Goal: Check status: Check status

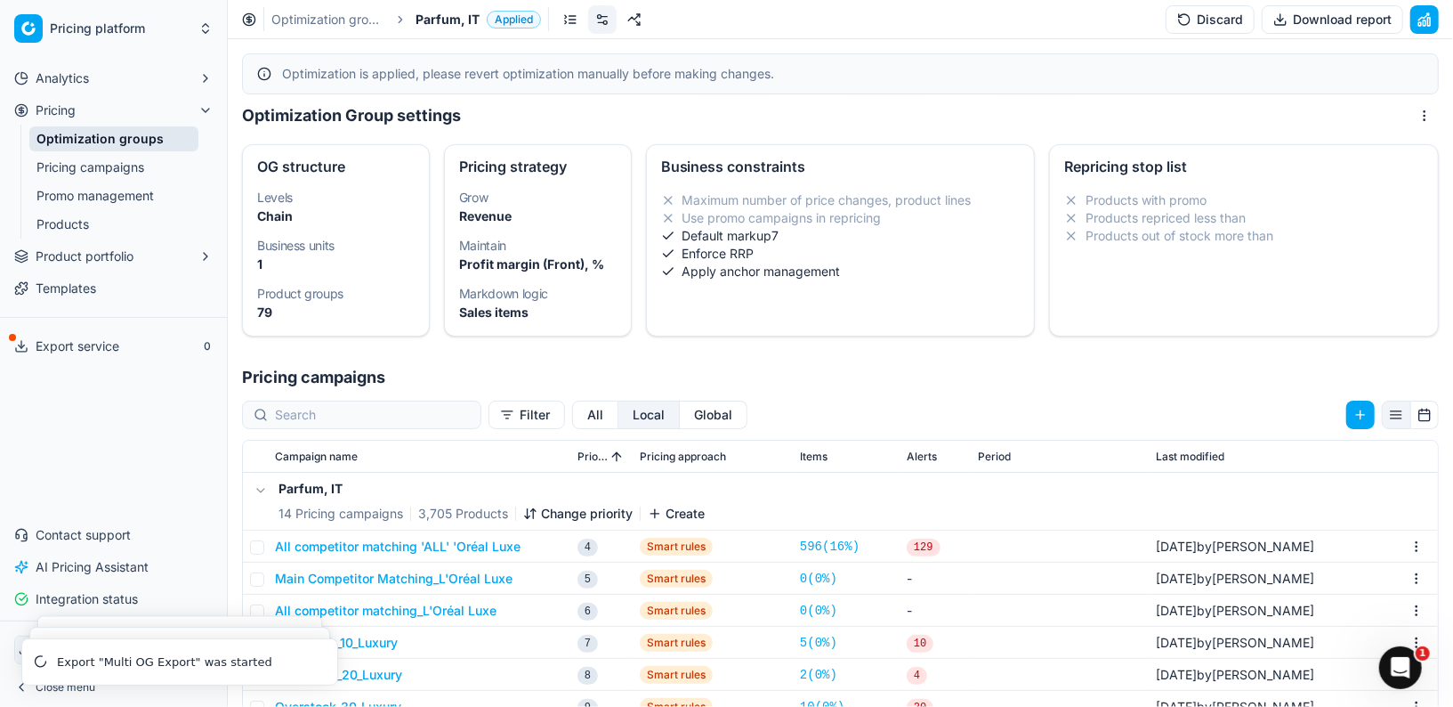
click at [102, 142] on link "Optimization groups" at bounding box center [113, 138] width 169 height 25
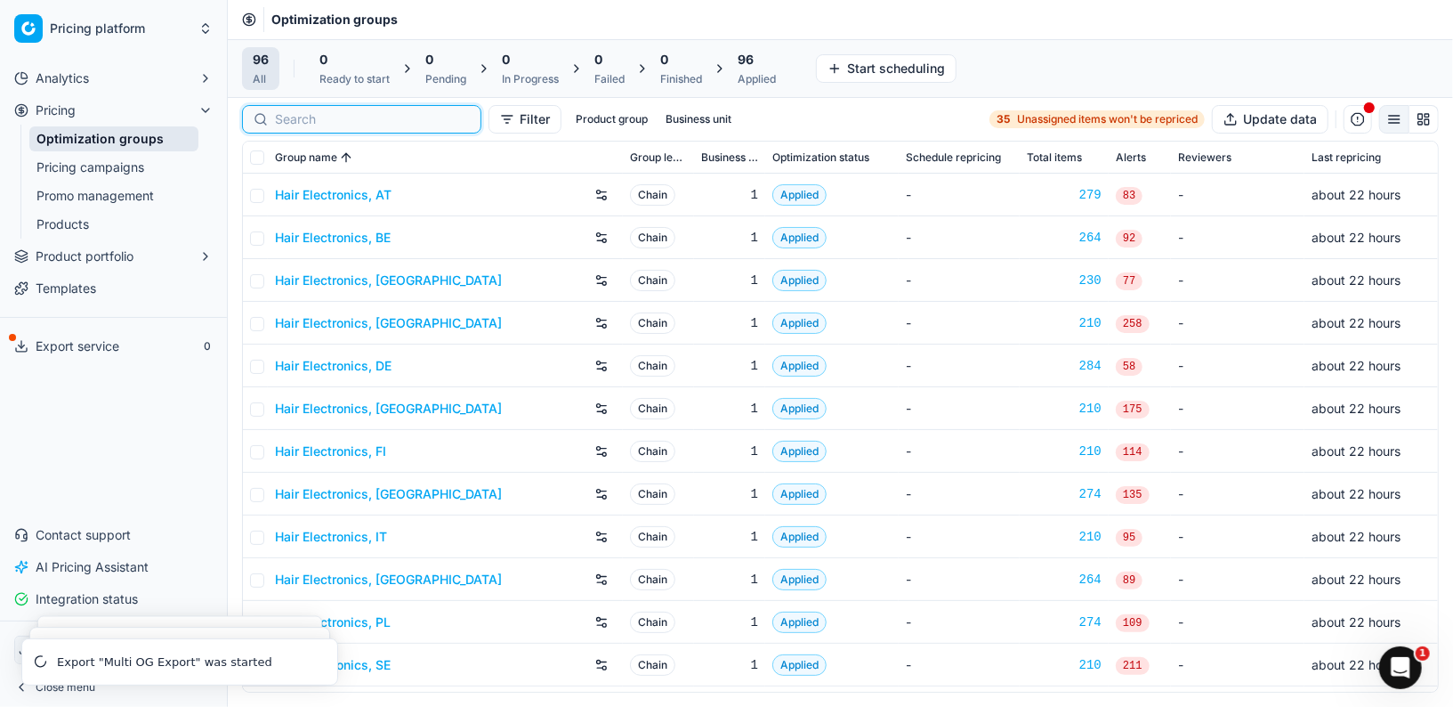
click at [280, 112] on input at bounding box center [372, 119] width 195 height 18
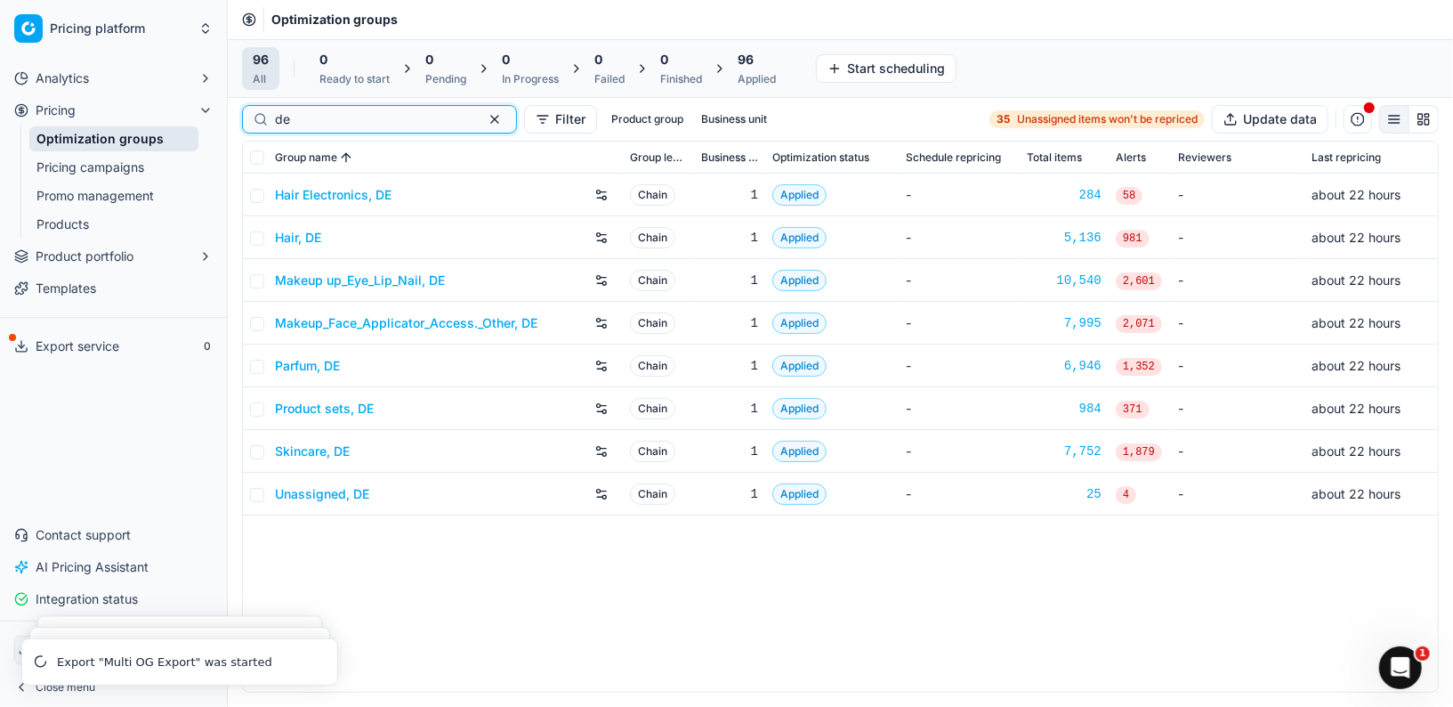
type input "de"
click at [333, 195] on link "Hair Electronics, DE" at bounding box center [333, 195] width 117 height 18
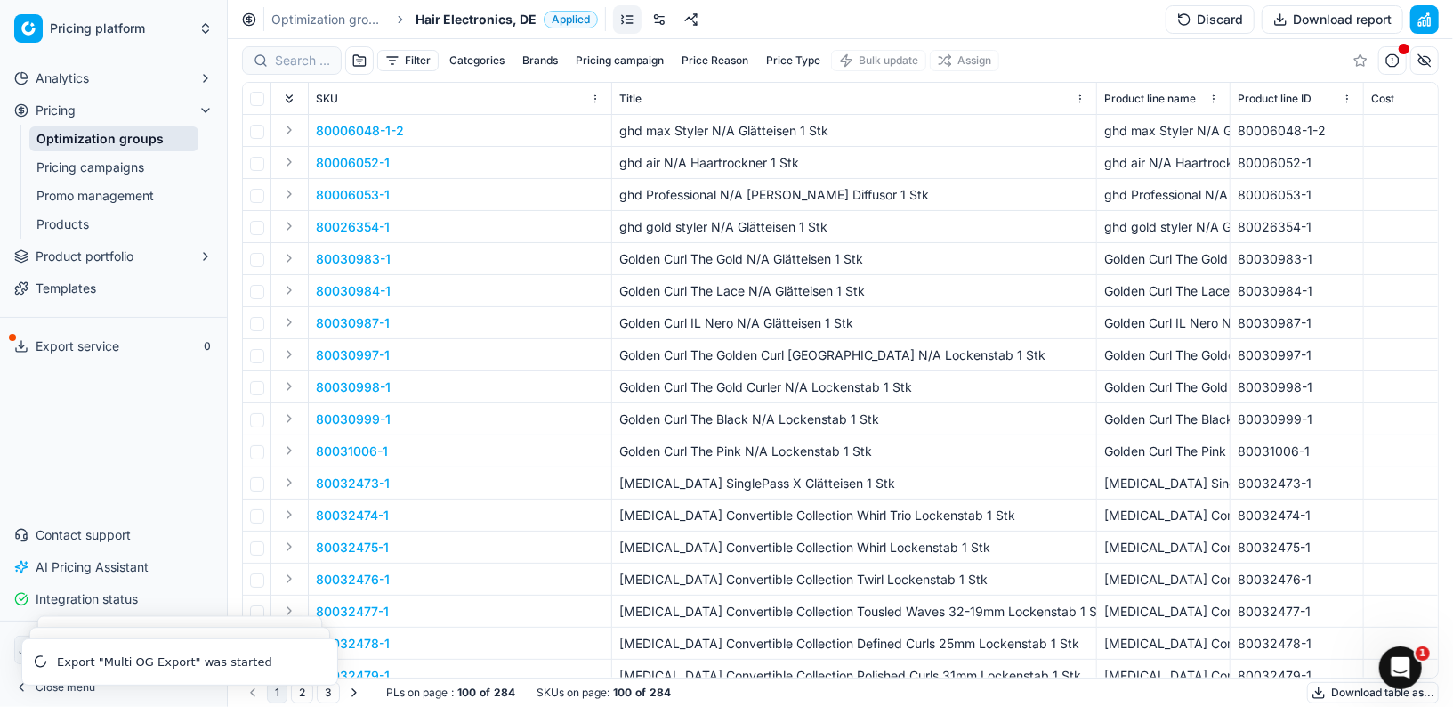
click at [283, 73] on div at bounding box center [292, 60] width 100 height 28
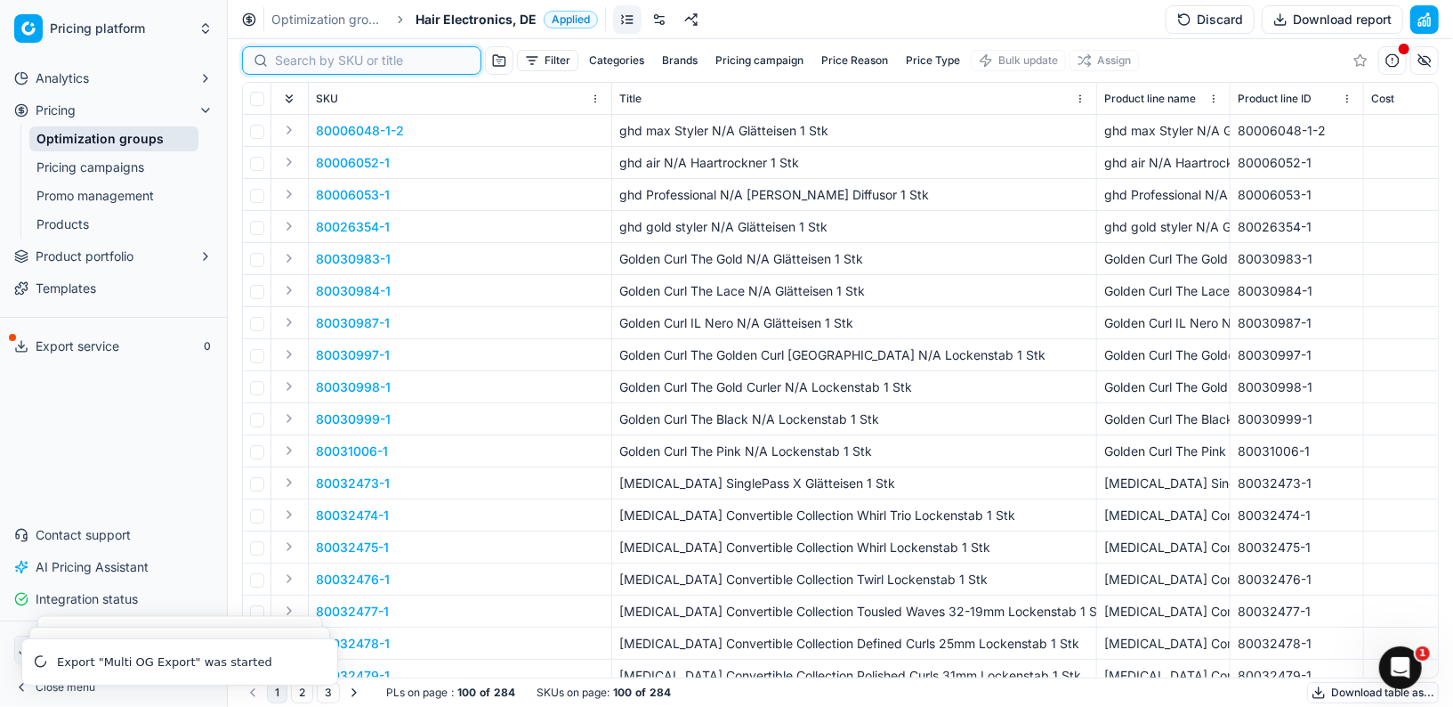
paste input "90015733-0024534"
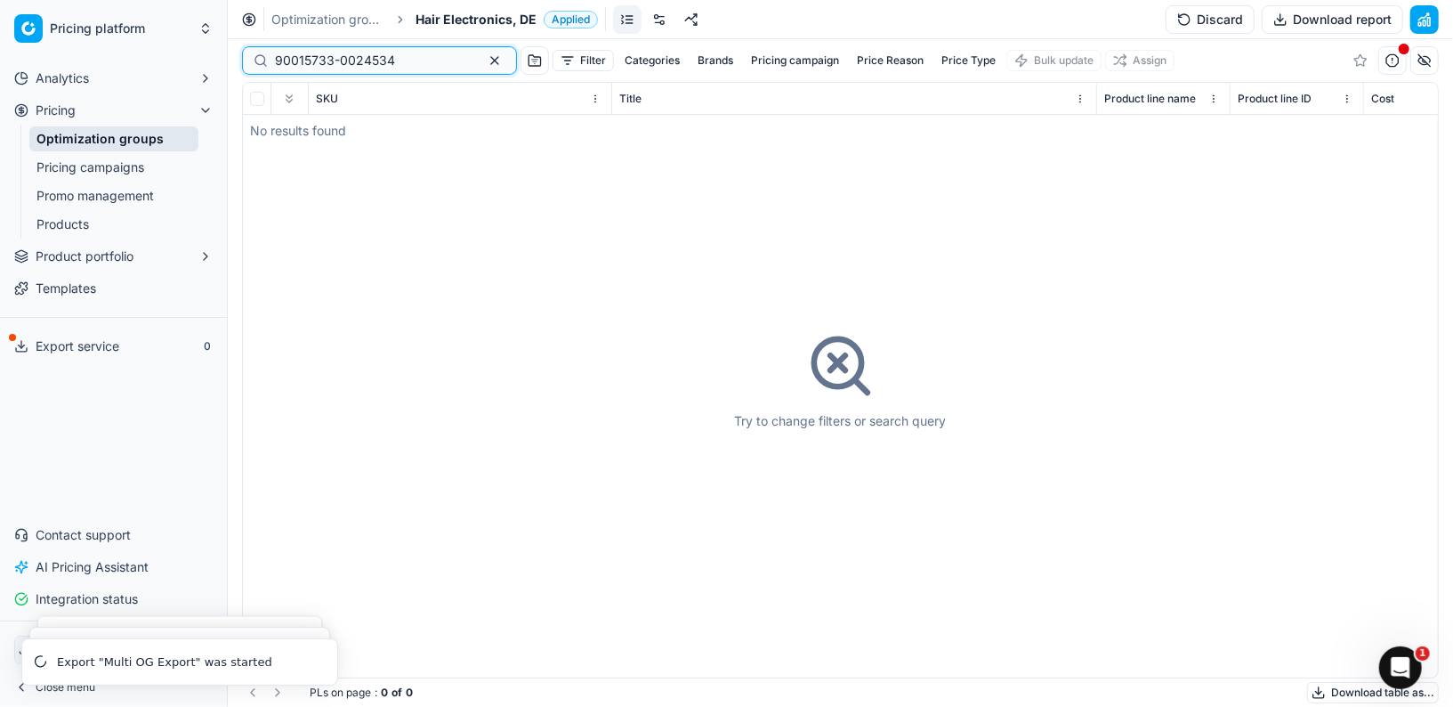
type input "90015733-0024534"
click at [139, 137] on link "Optimization groups" at bounding box center [113, 138] width 169 height 25
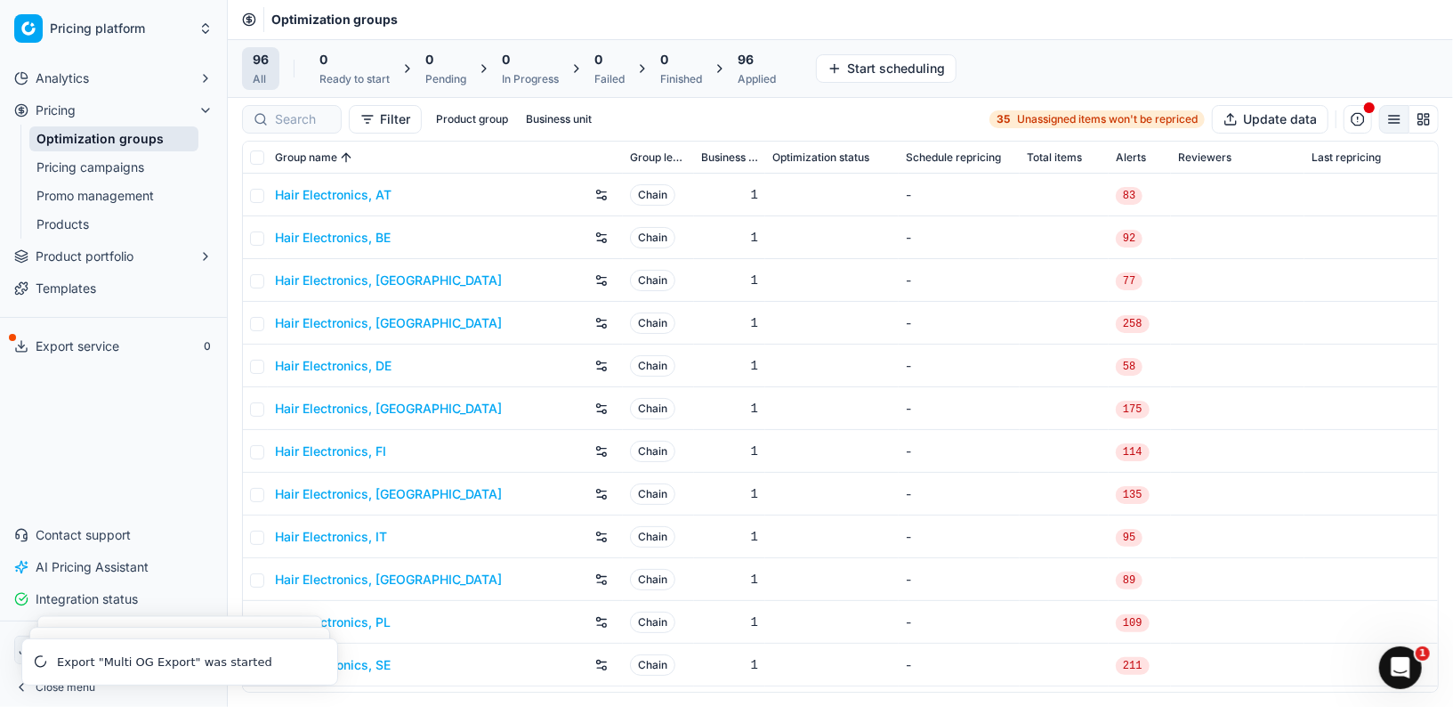
click at [295, 132] on div at bounding box center [292, 119] width 100 height 28
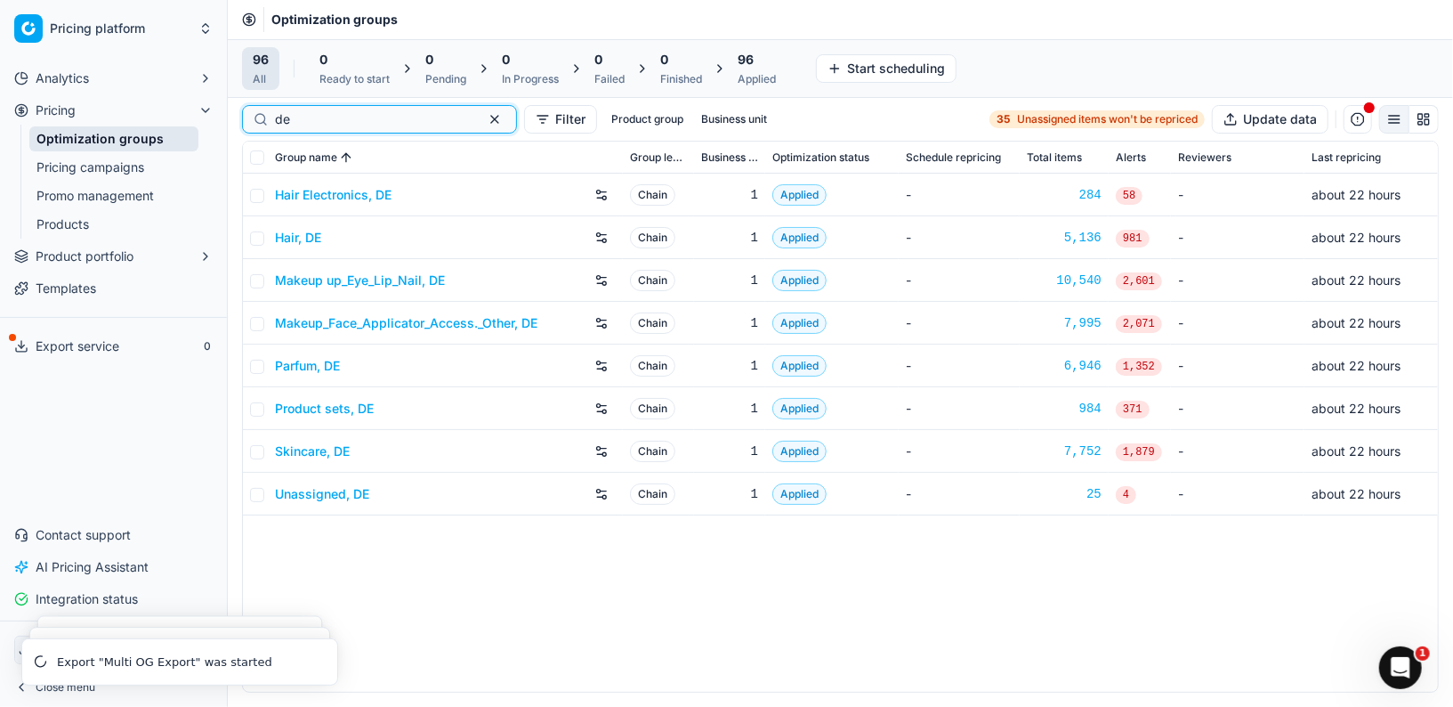
type input "de"
click at [311, 229] on link "Hair, DE" at bounding box center [298, 238] width 46 height 18
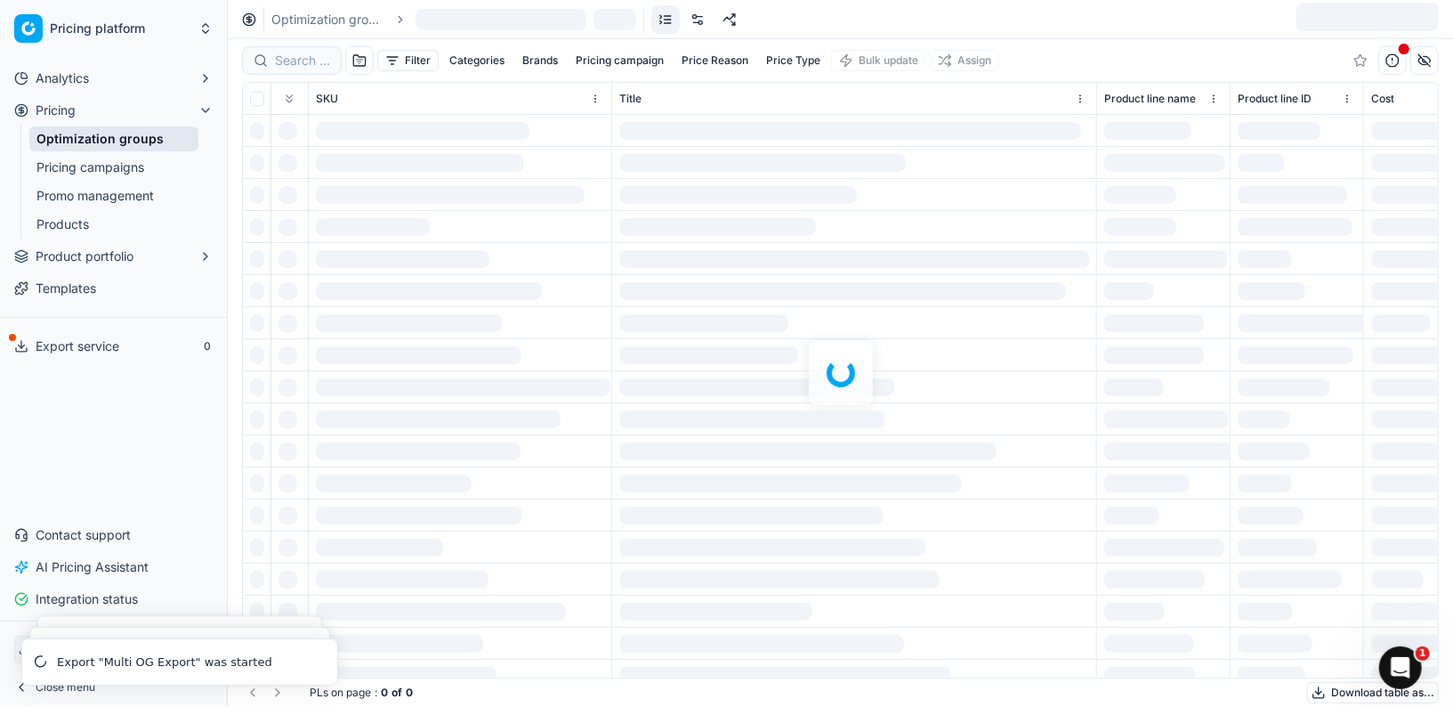
click at [297, 68] on div at bounding box center [841, 372] width 1226 height 667
click at [298, 62] on div at bounding box center [841, 372] width 1226 height 667
click at [297, 57] on div at bounding box center [841, 372] width 1226 height 667
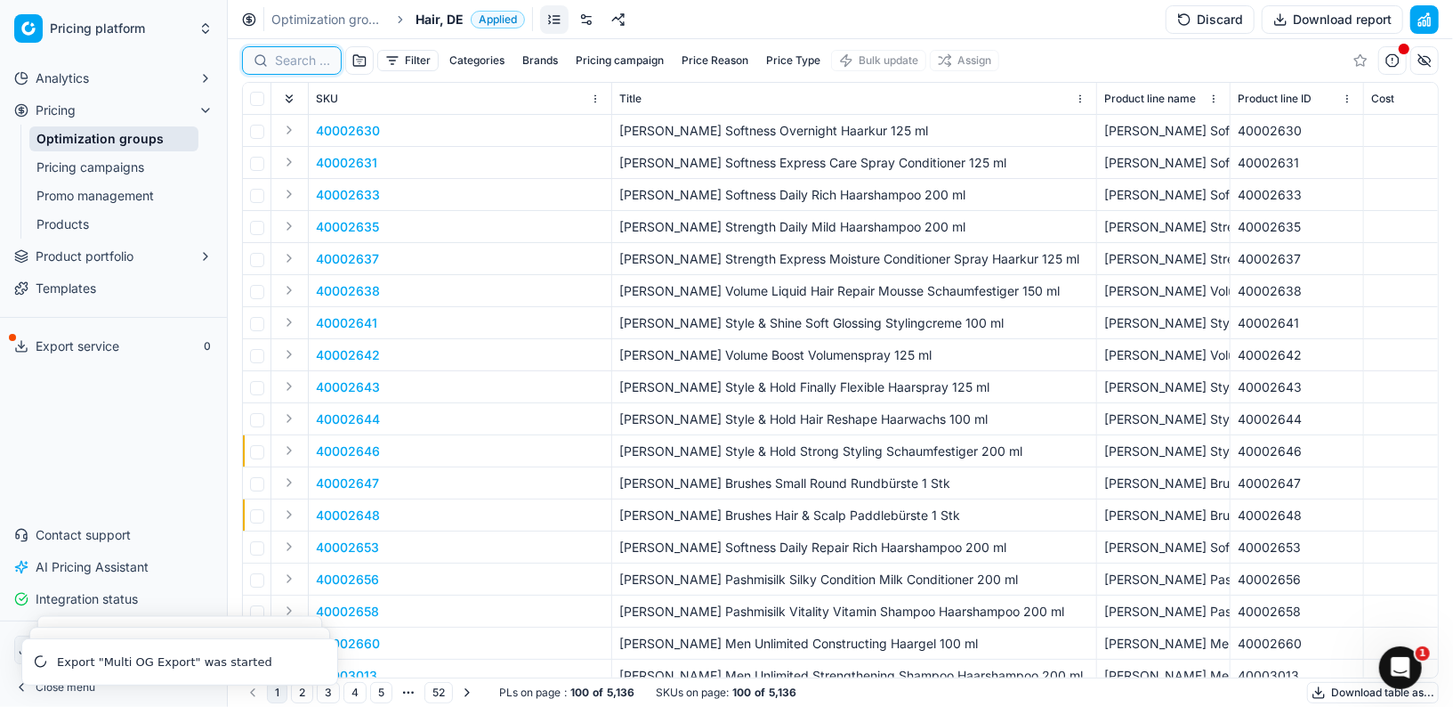
click at [297, 57] on input at bounding box center [302, 61] width 55 height 18
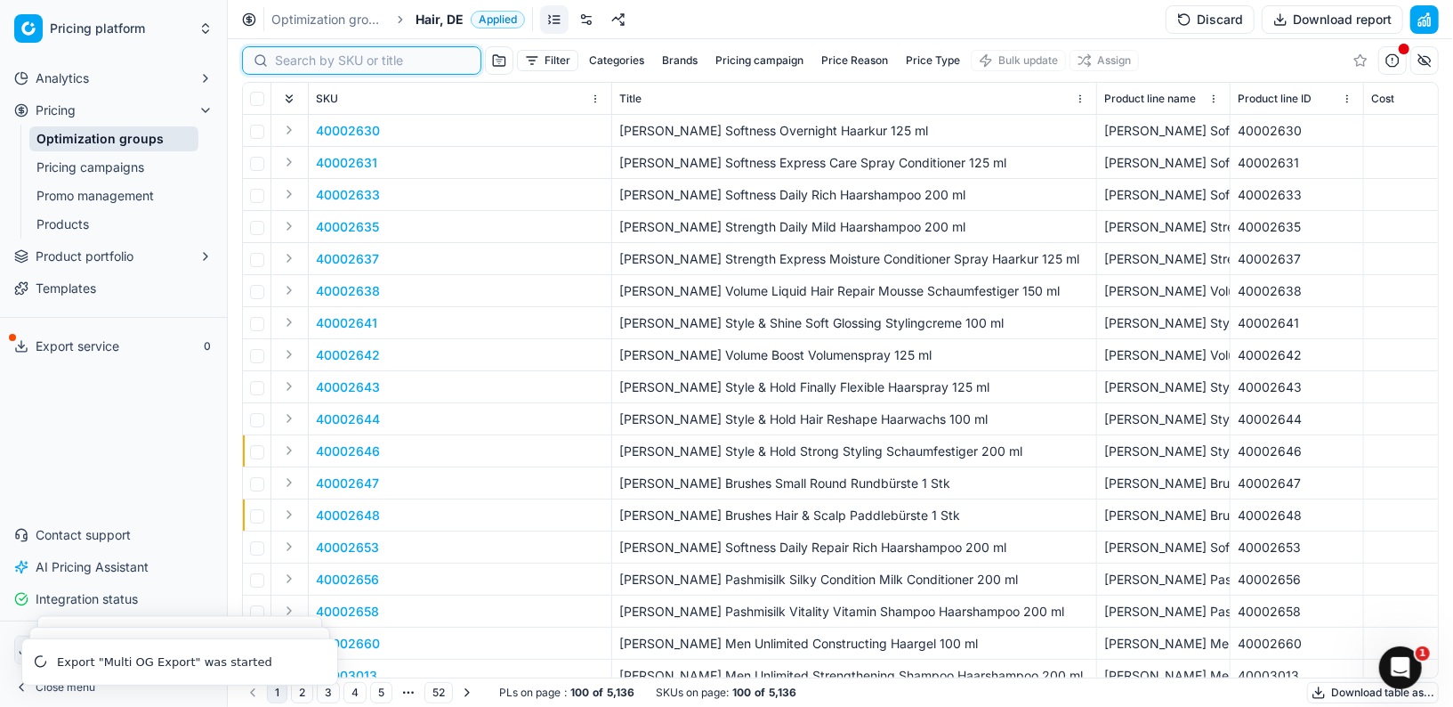
paste input "90015733-0024534"
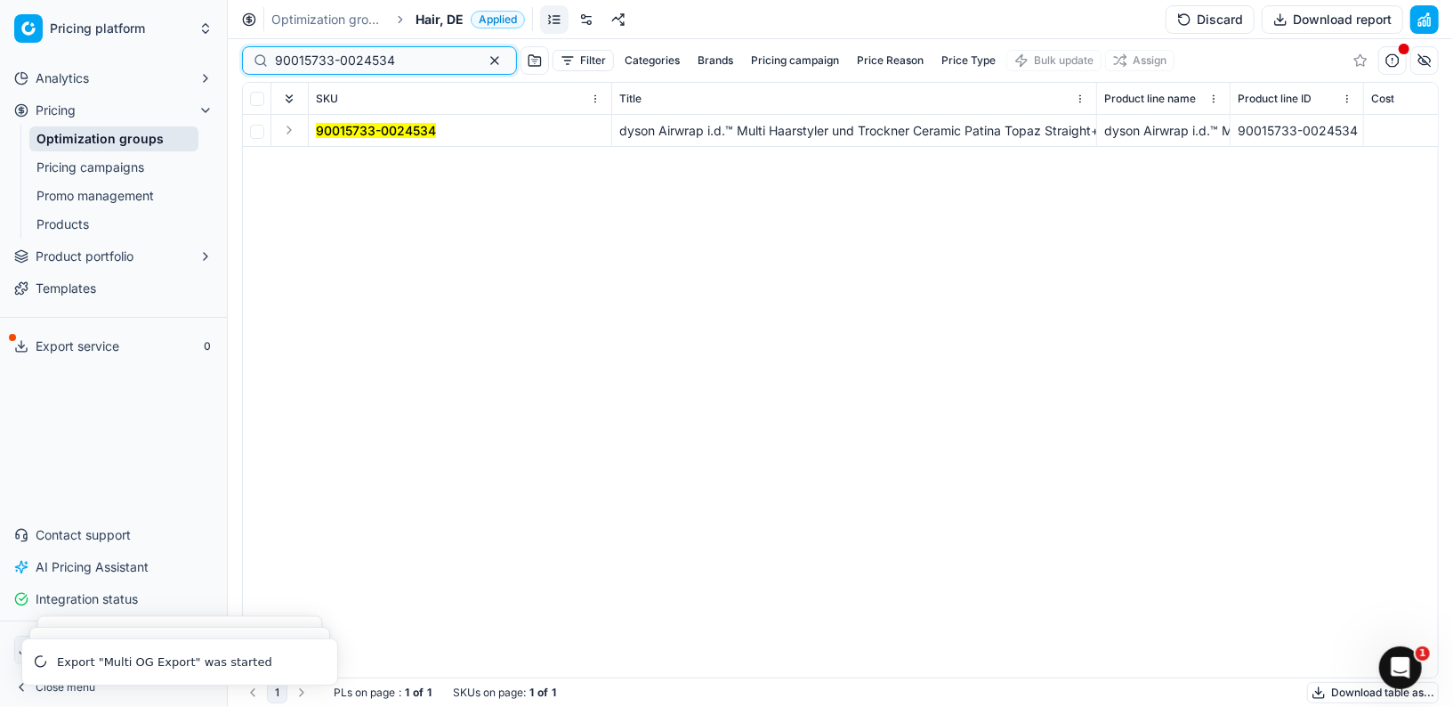
type input "90015733-0024534"
click at [287, 135] on button "Expand" at bounding box center [289, 129] width 21 height 21
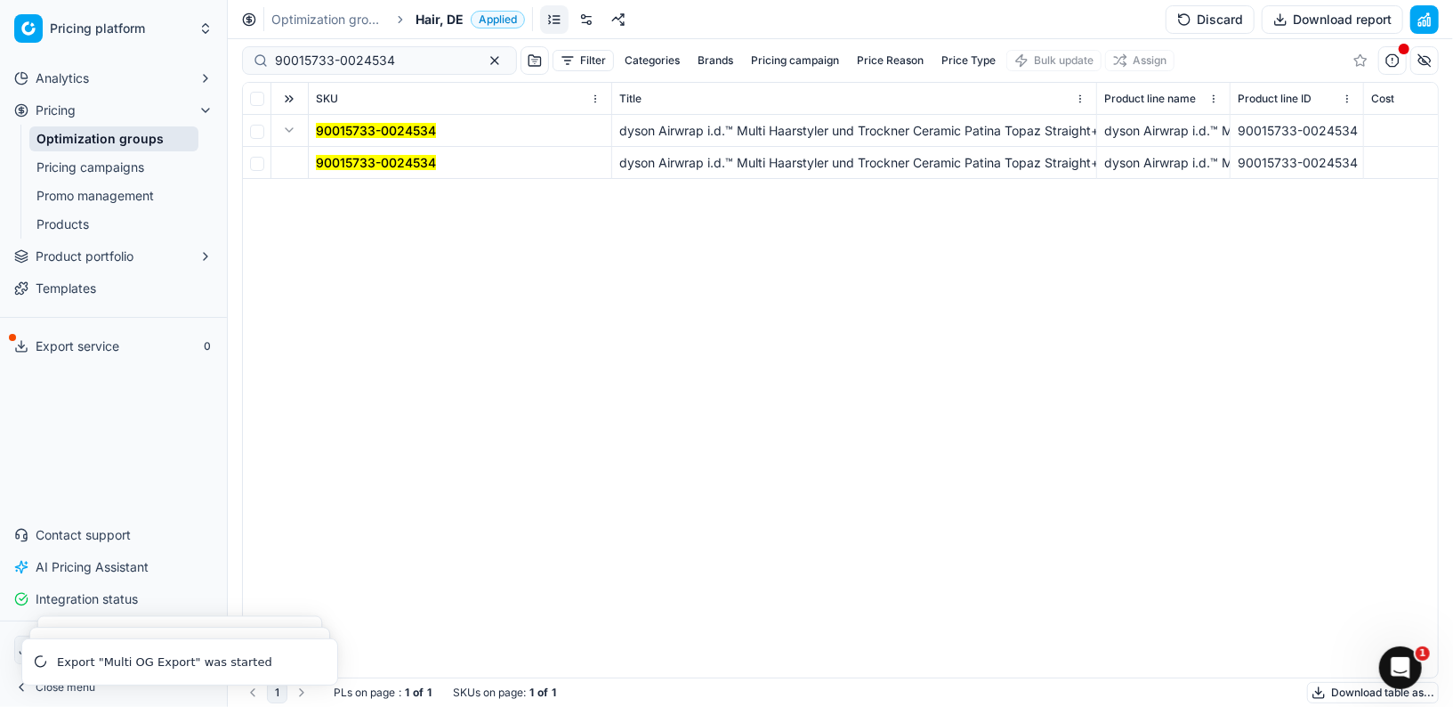
click at [339, 162] on mark "90015733-0024534" at bounding box center [376, 162] width 120 height 15
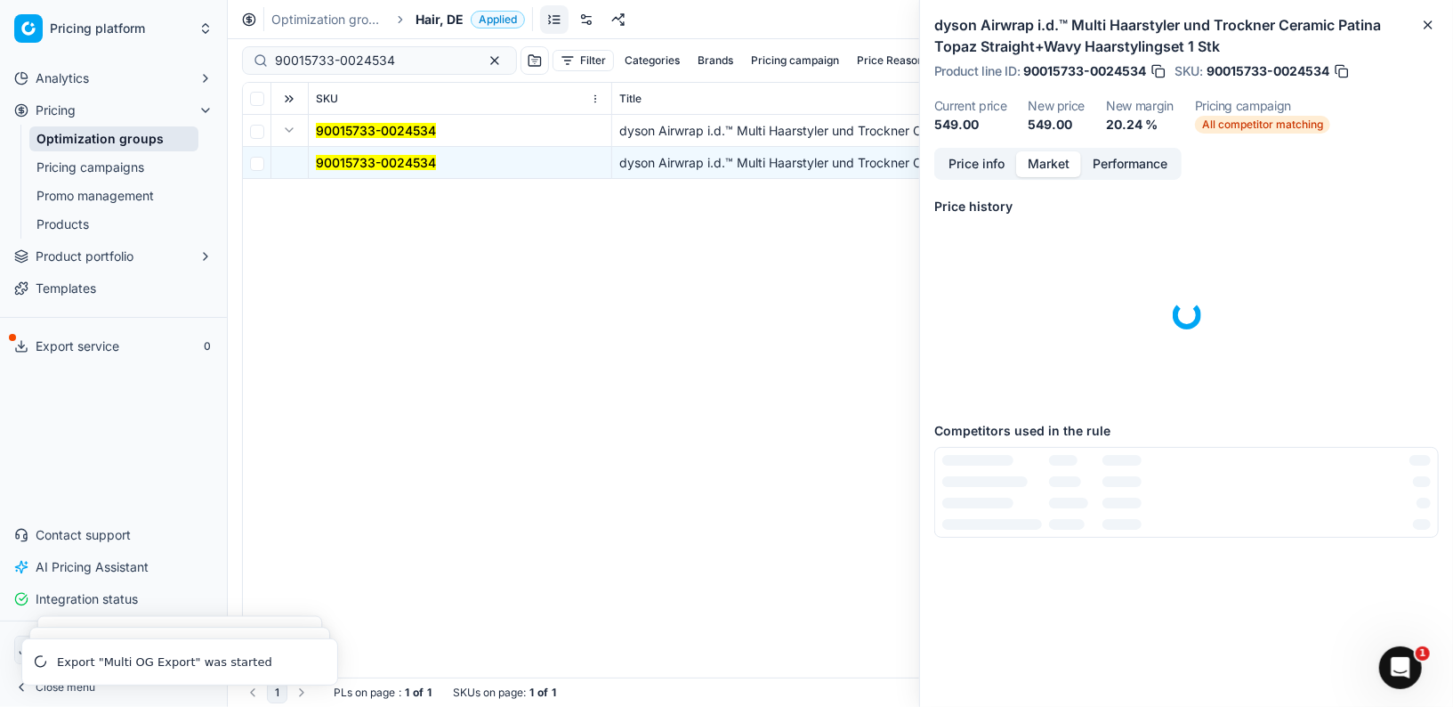
click at [1038, 174] on button "Market" at bounding box center [1048, 164] width 65 height 26
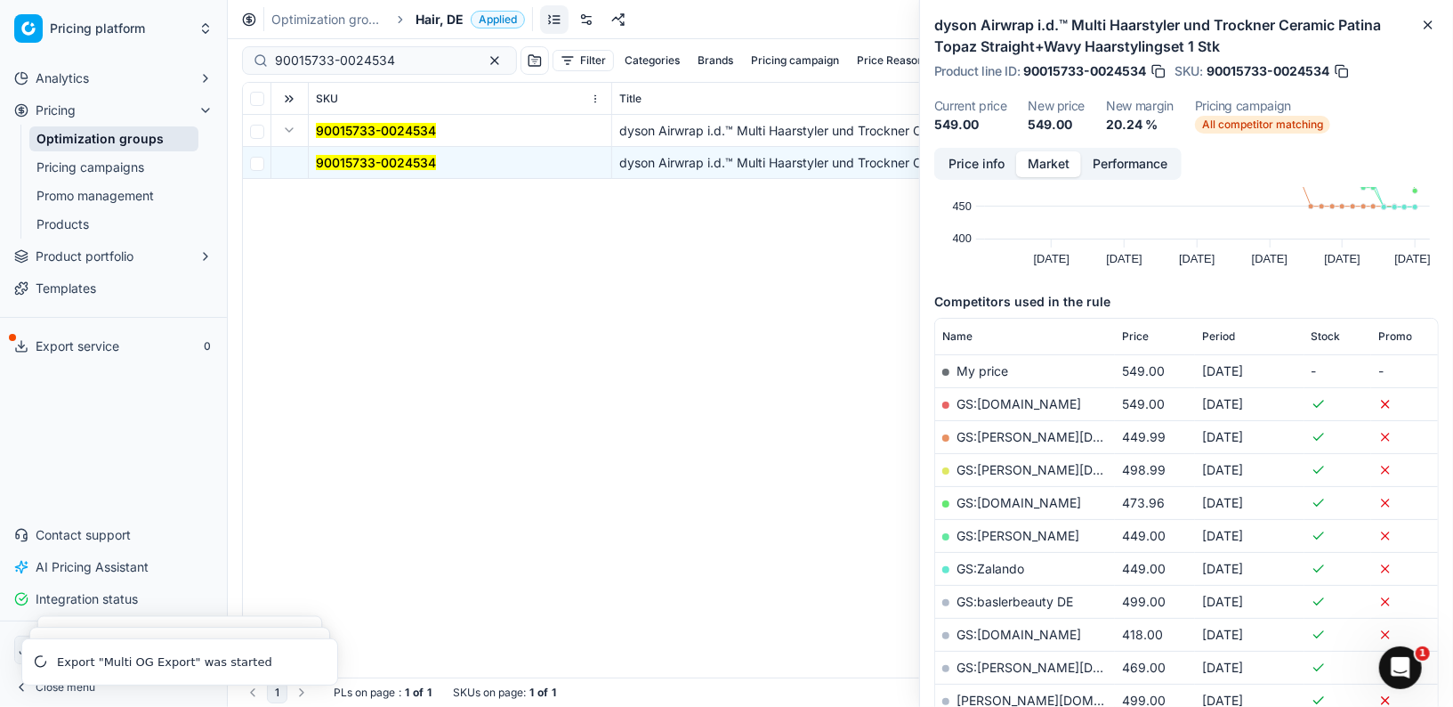
scroll to position [120, 0]
click at [967, 166] on button "Price info" at bounding box center [976, 164] width 79 height 26
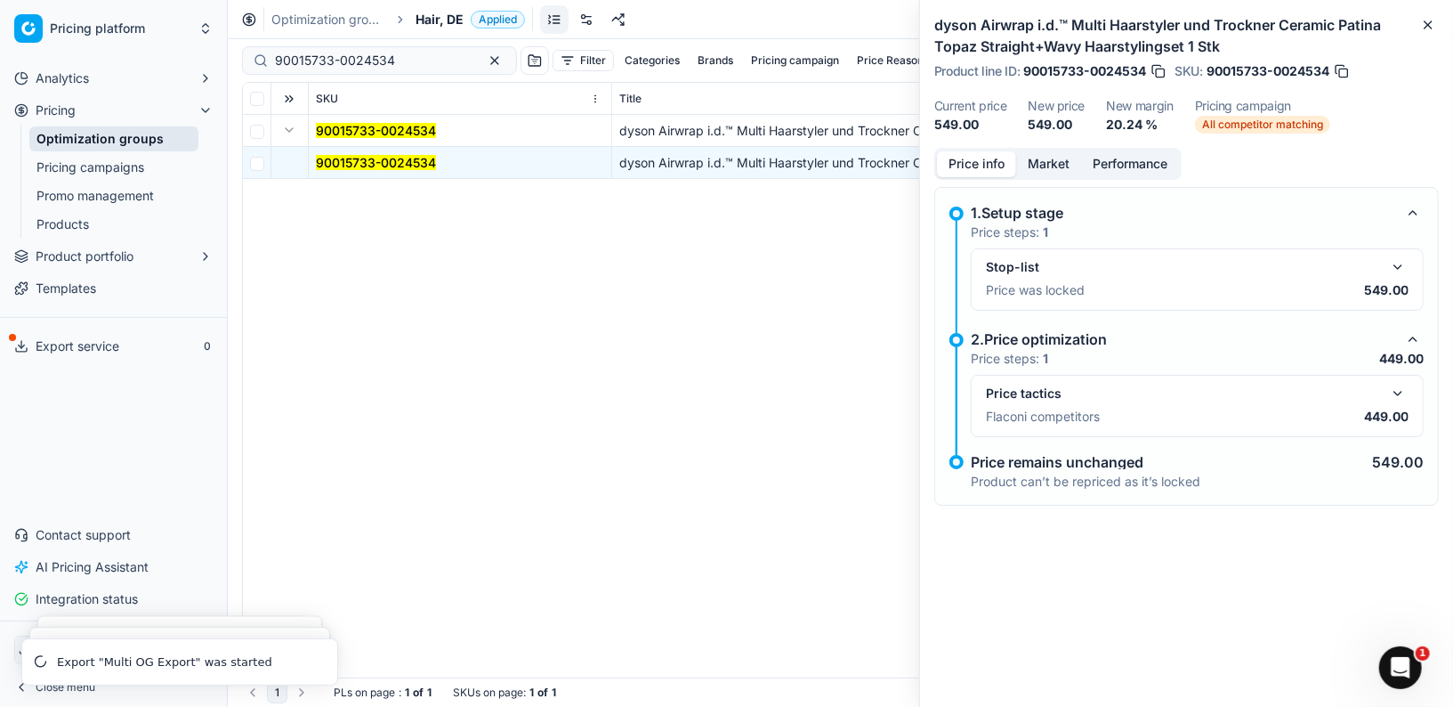
click at [1393, 272] on button "button" at bounding box center [1397, 266] width 21 height 21
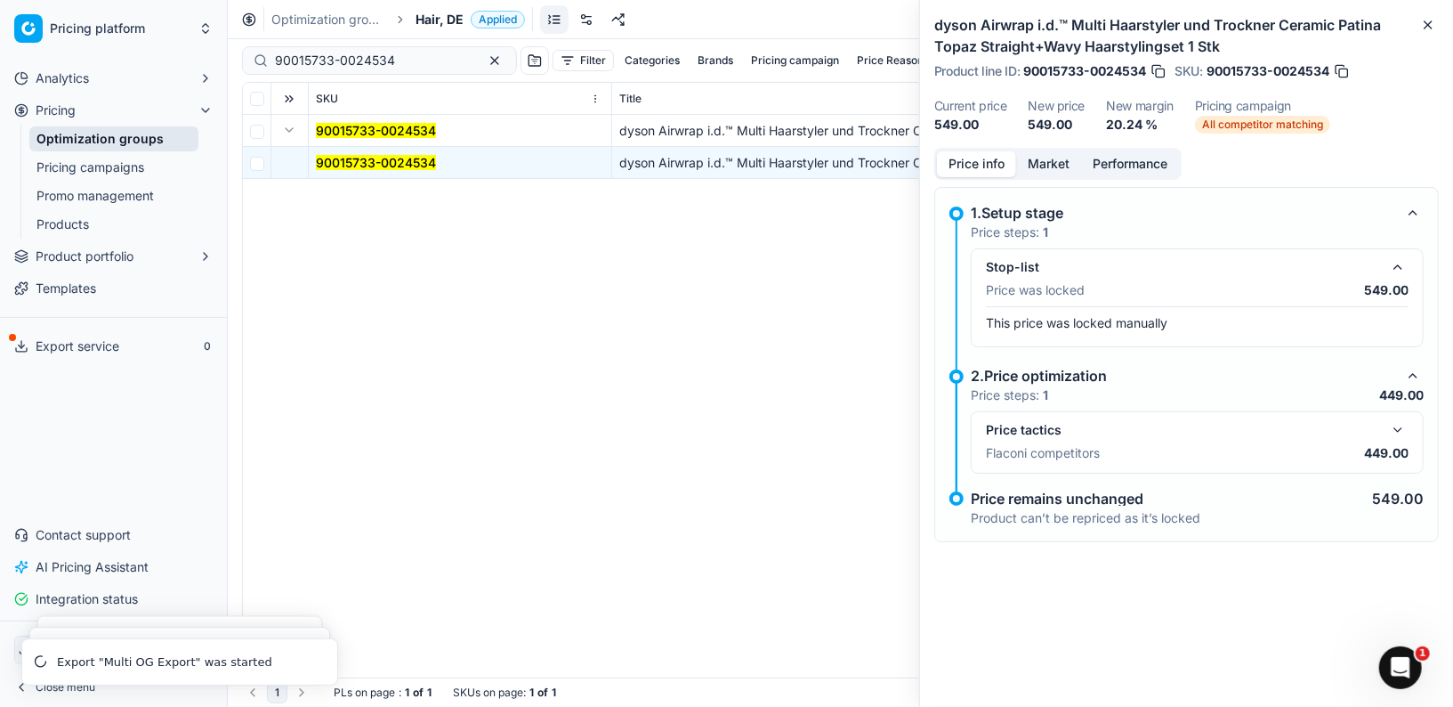
click at [1399, 430] on button "button" at bounding box center [1397, 429] width 21 height 21
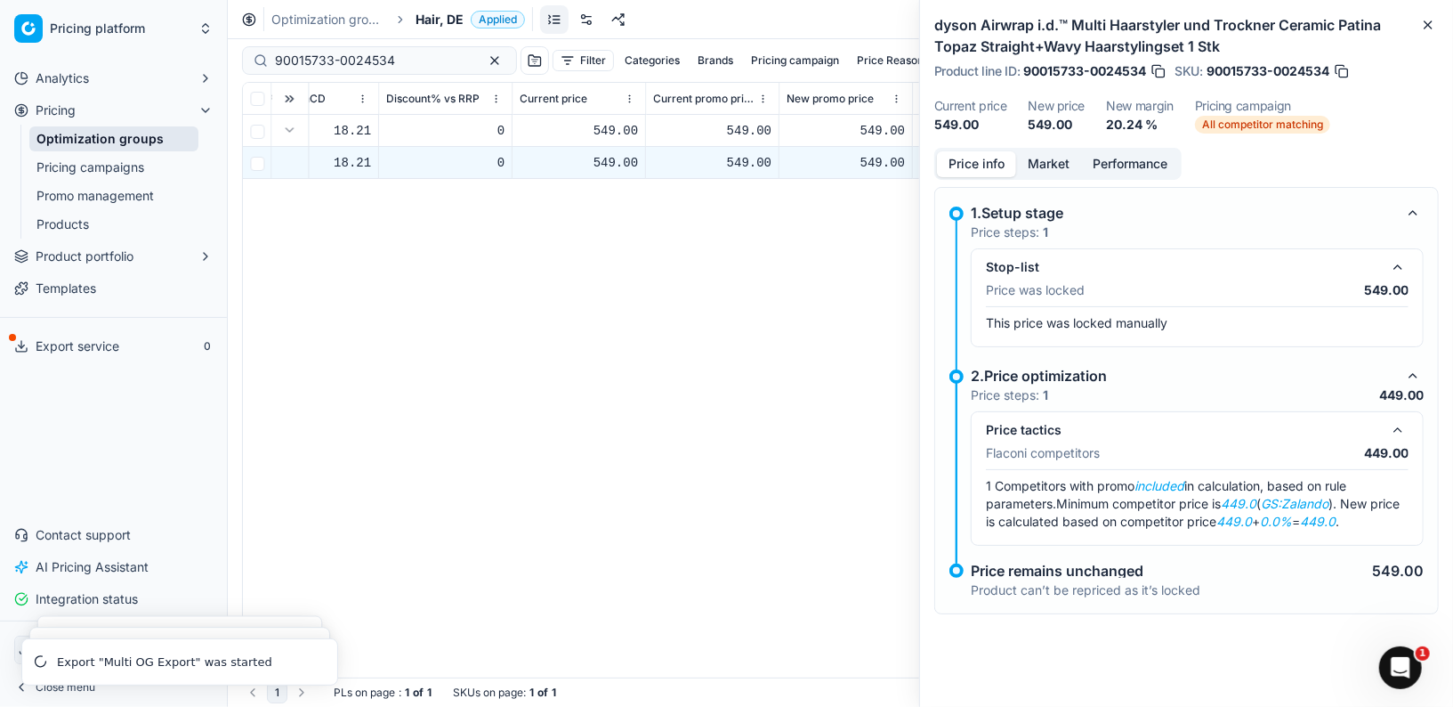
scroll to position [0, 2520]
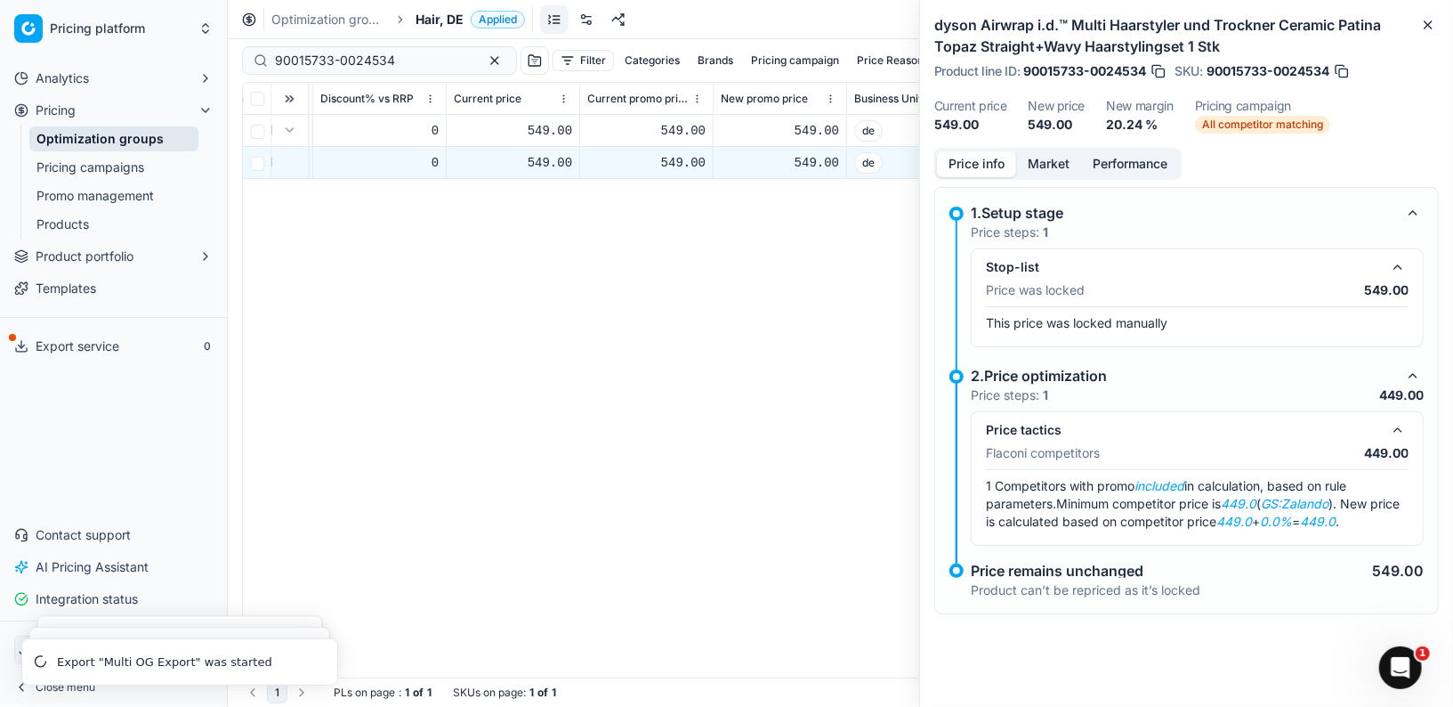
click at [1050, 166] on button "Market" at bounding box center [1048, 164] width 65 height 26
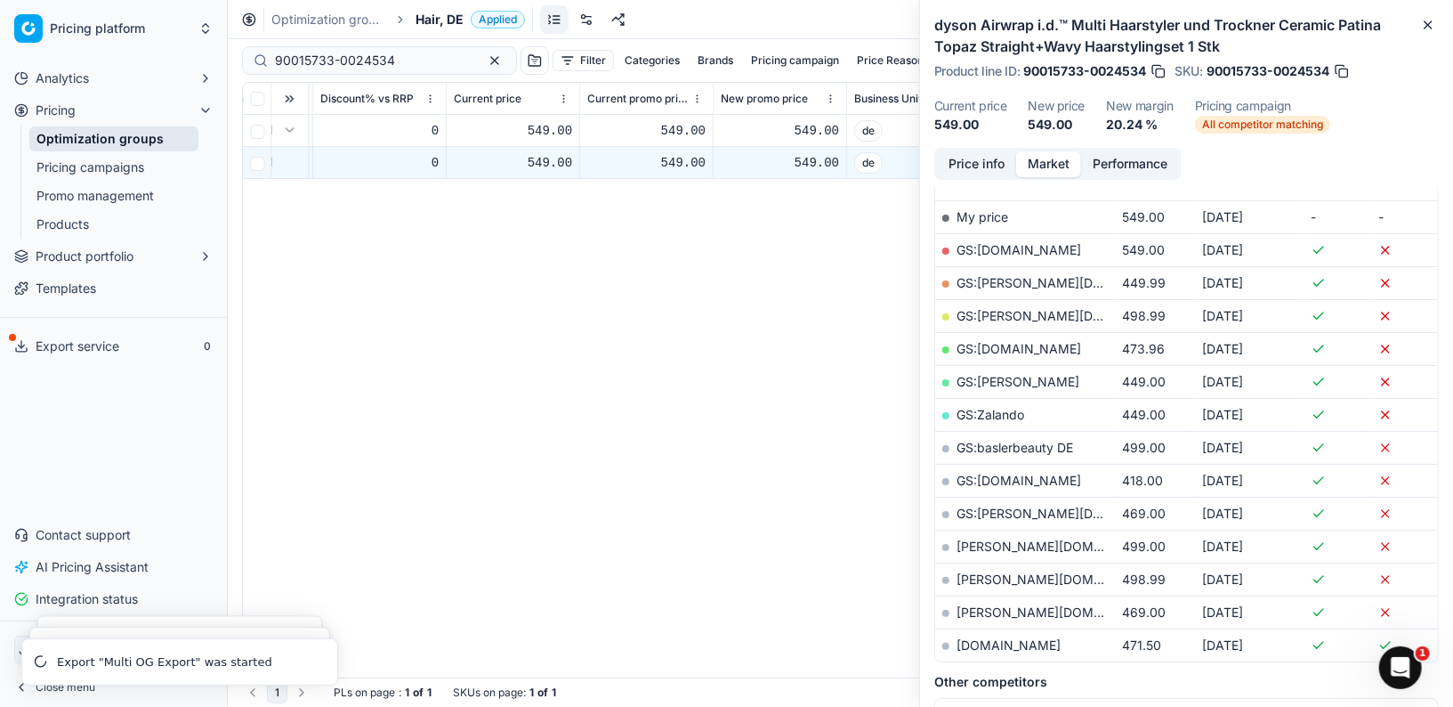
scroll to position [277, 0]
click at [682, 696] on div "1 PLs on page : 1 of 1 SKUs on page : 1 of 1 Download table as..." at bounding box center [840, 692] width 1197 height 28
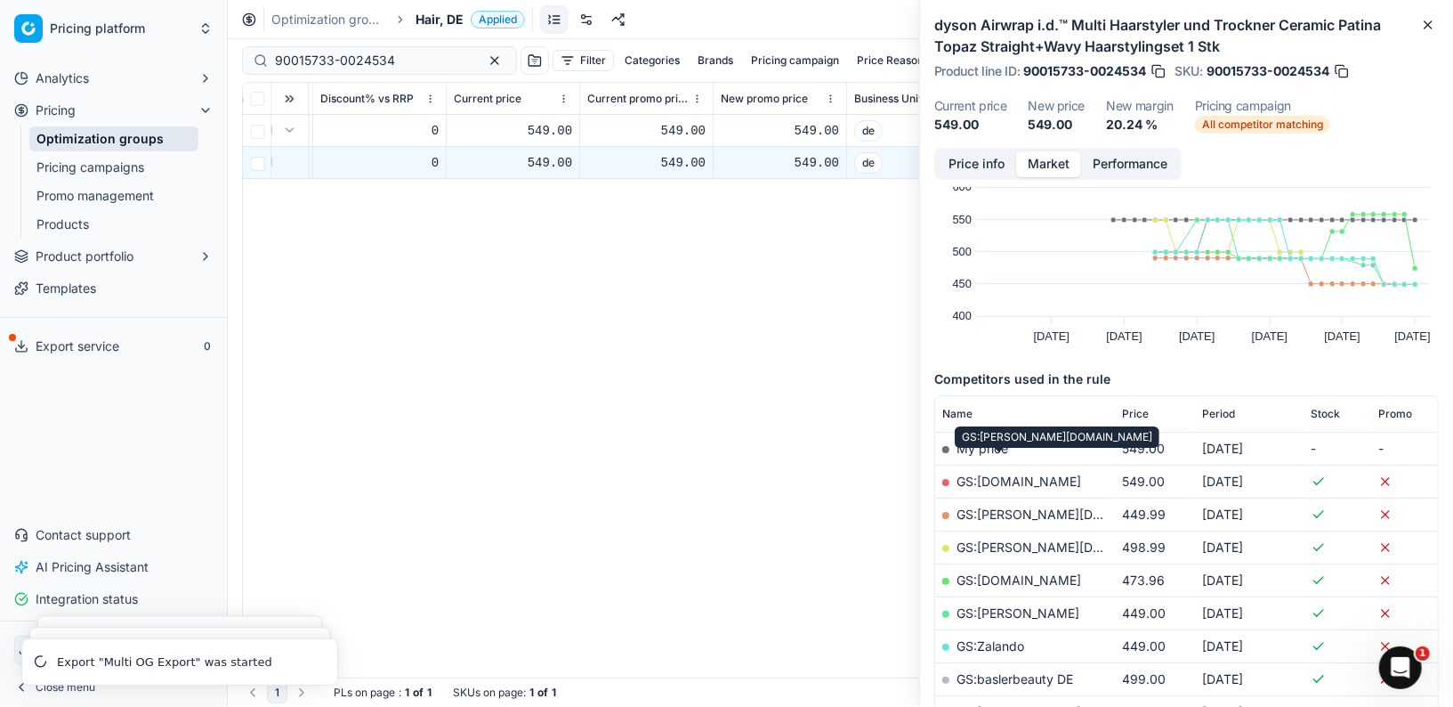
scroll to position [0, 0]
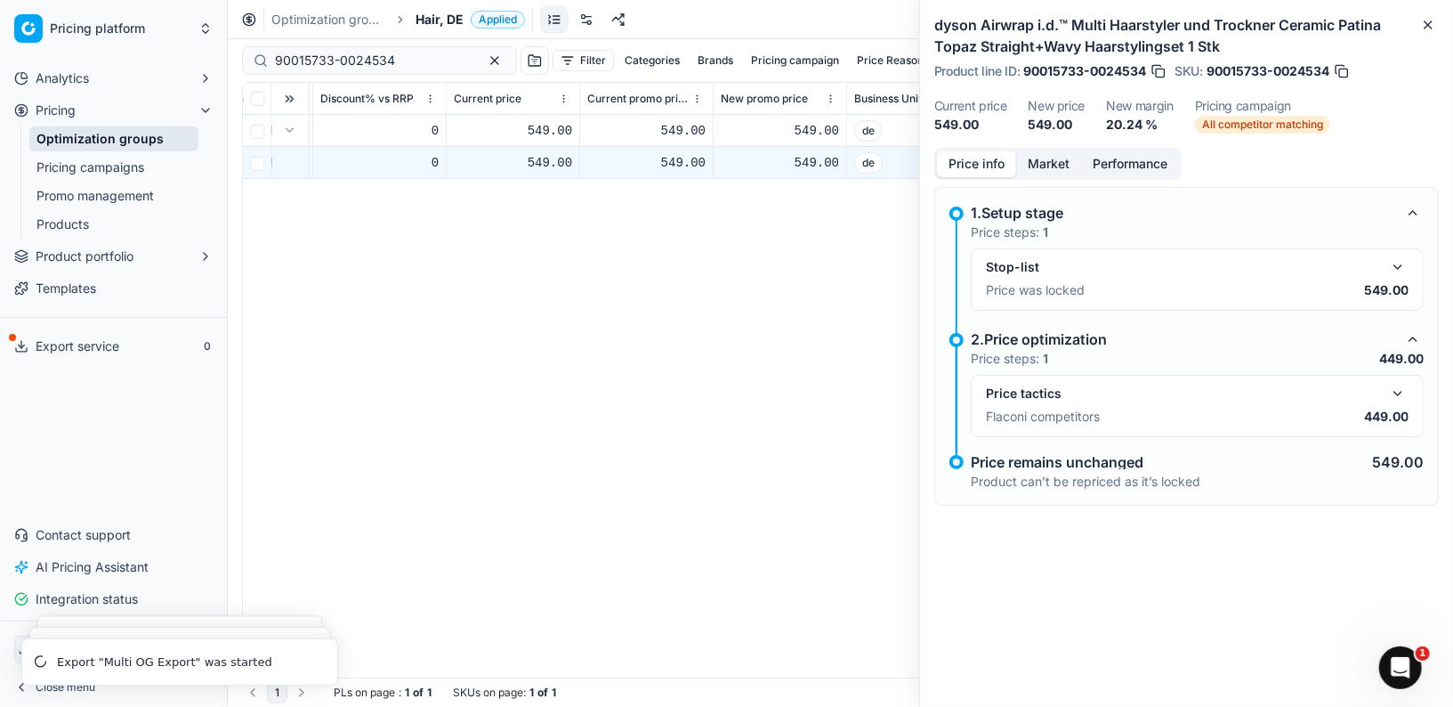
click at [964, 158] on button "Price info" at bounding box center [976, 164] width 79 height 26
click at [1405, 383] on button "button" at bounding box center [1397, 393] width 21 height 21
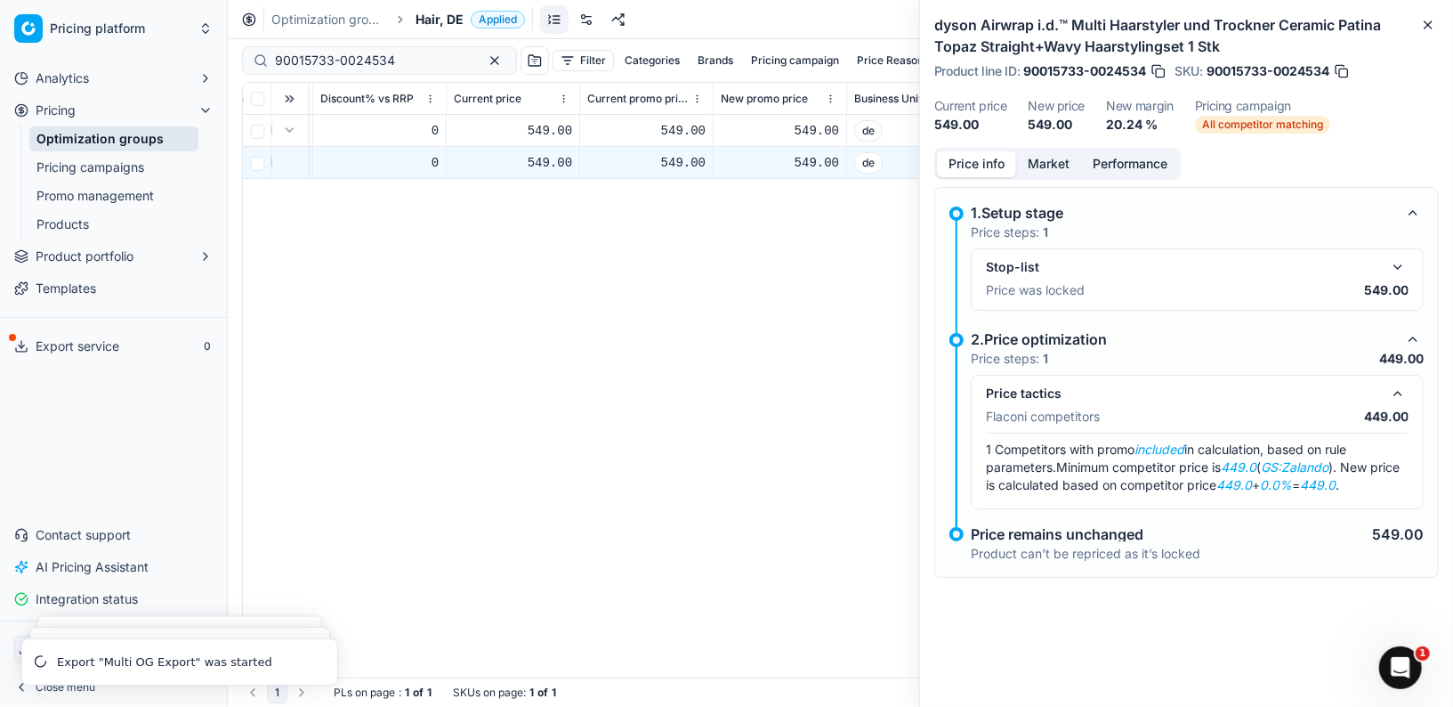
click at [1400, 276] on button "button" at bounding box center [1397, 266] width 21 height 21
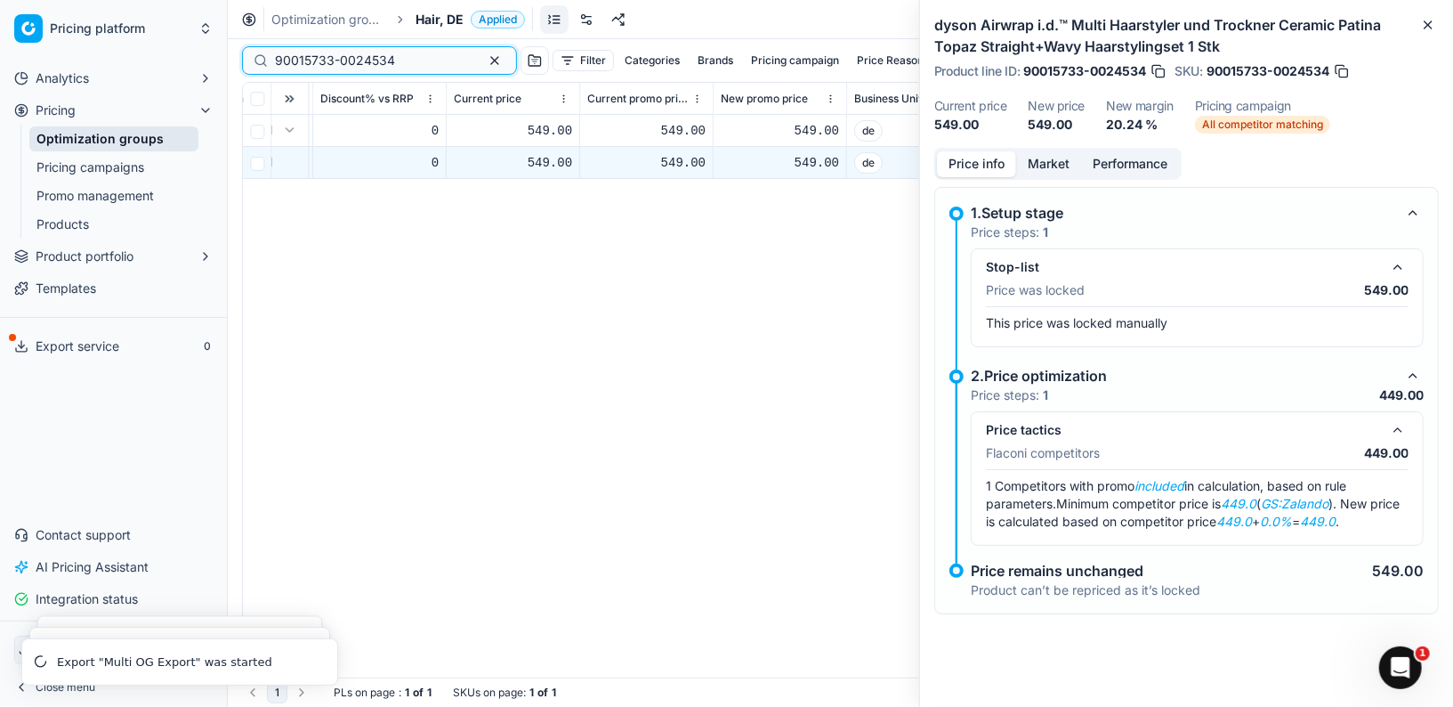
click at [392, 65] on input "90015733-0024534" at bounding box center [372, 61] width 195 height 18
drag, startPoint x: 404, startPoint y: 62, endPoint x: 214, endPoint y: 46, distance: 191.1
click at [214, 46] on div "Pricing platform Analytics Pricing Optimization groups Pricing campaigns Promo …" at bounding box center [726, 353] width 1453 height 707
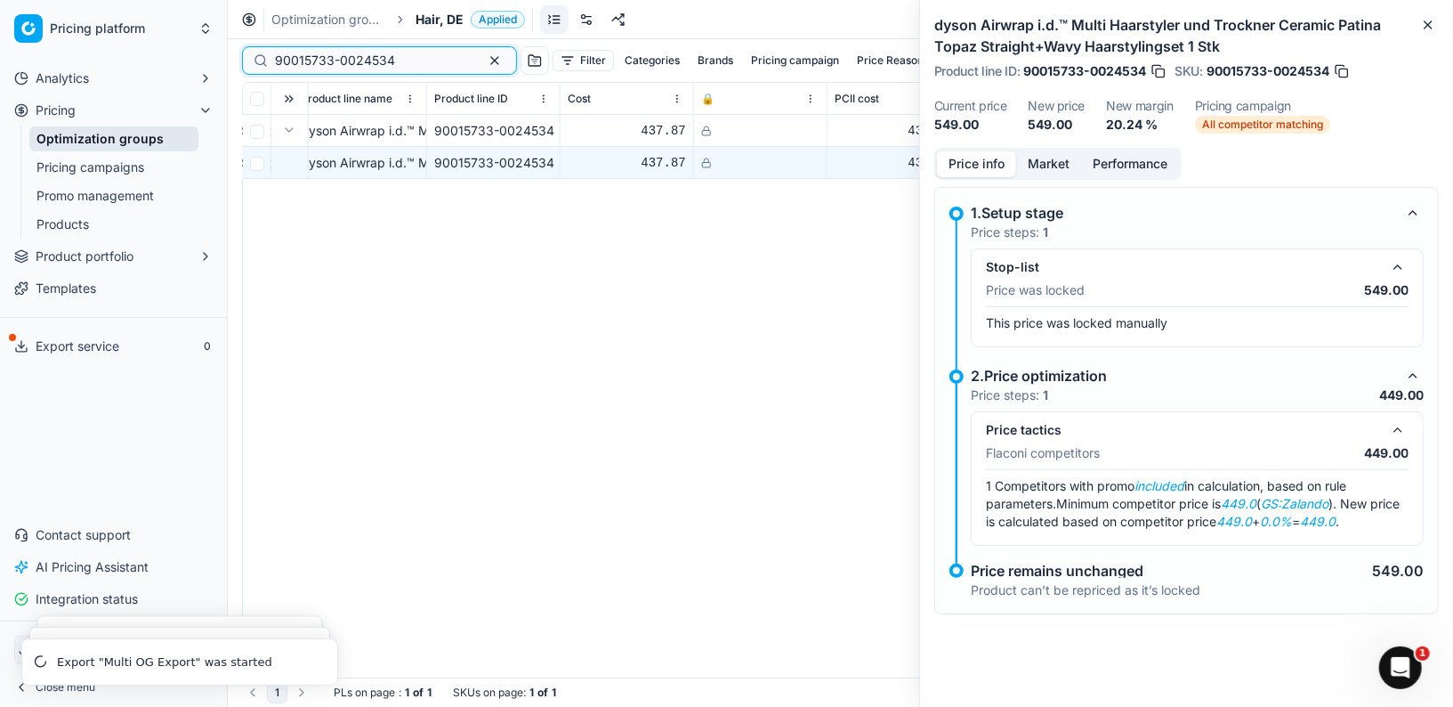
scroll to position [0, 850]
